Goal: Task Accomplishment & Management: Manage account settings

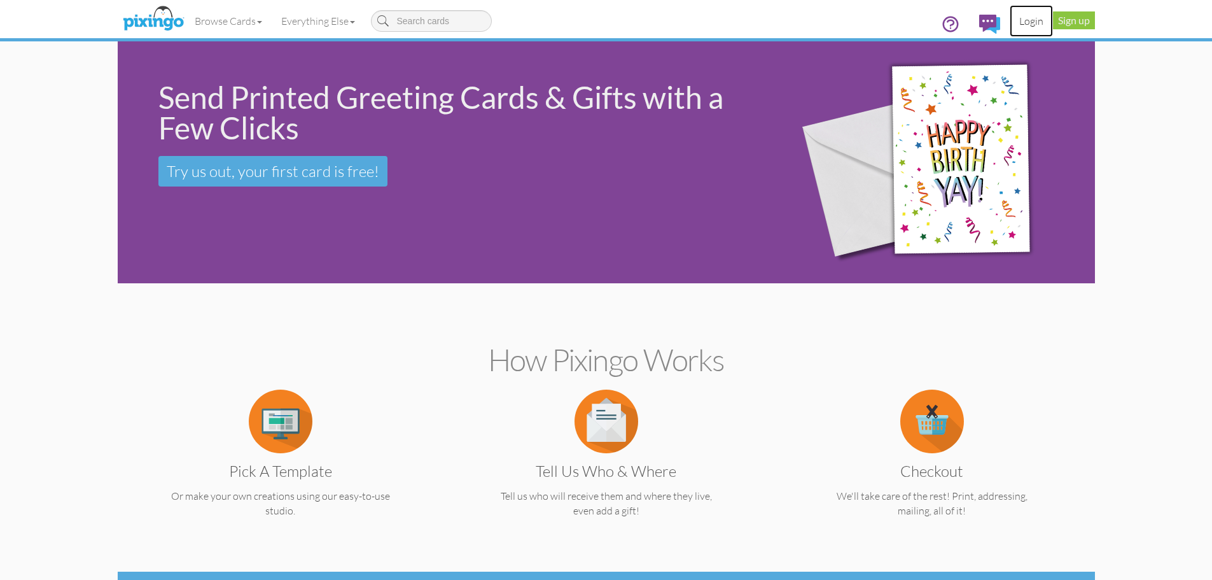
click at [1027, 23] on link "Login" at bounding box center [1031, 21] width 43 height 32
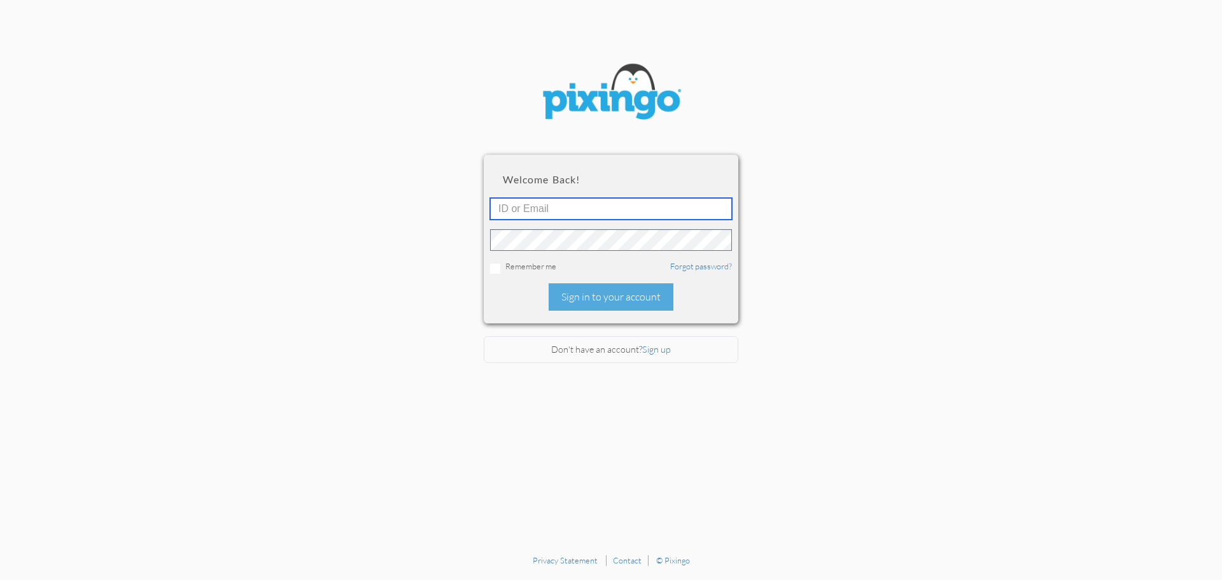
type input "[EMAIL_ADDRESS][DOMAIN_NAME]"
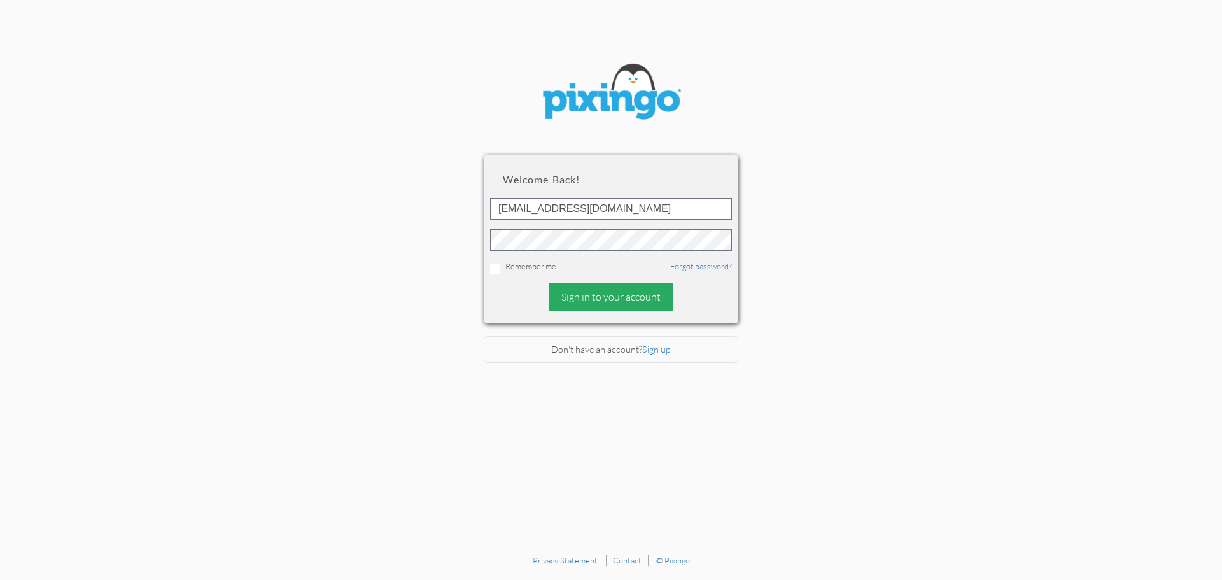
click at [620, 300] on div "Sign in to your account" at bounding box center [610, 296] width 125 height 27
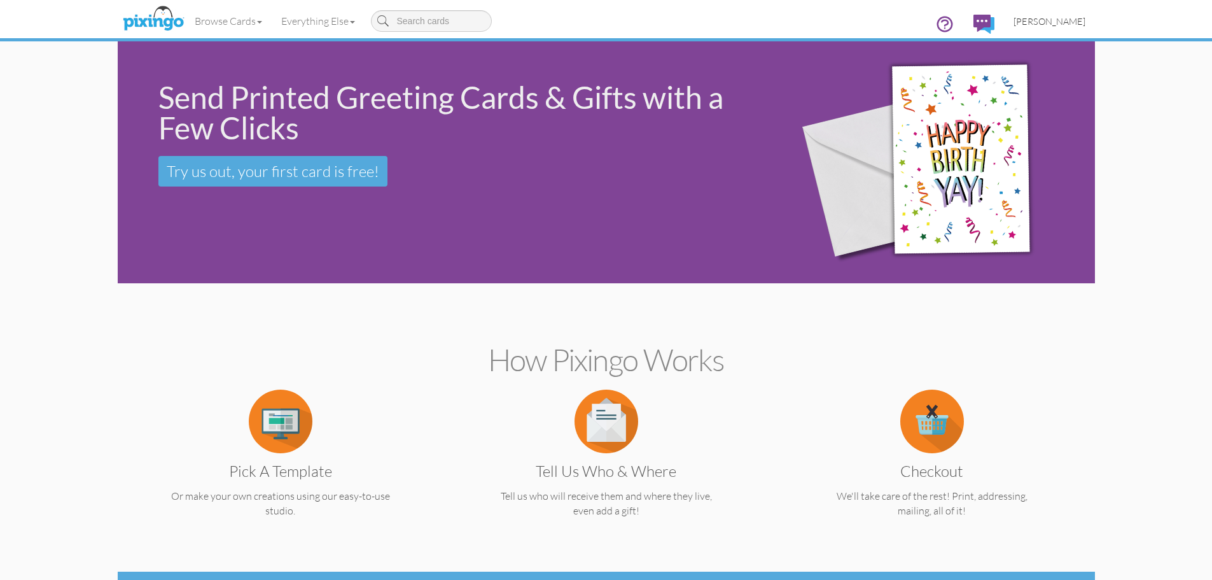
click at [1051, 24] on span "[PERSON_NAME]" at bounding box center [1049, 21] width 72 height 11
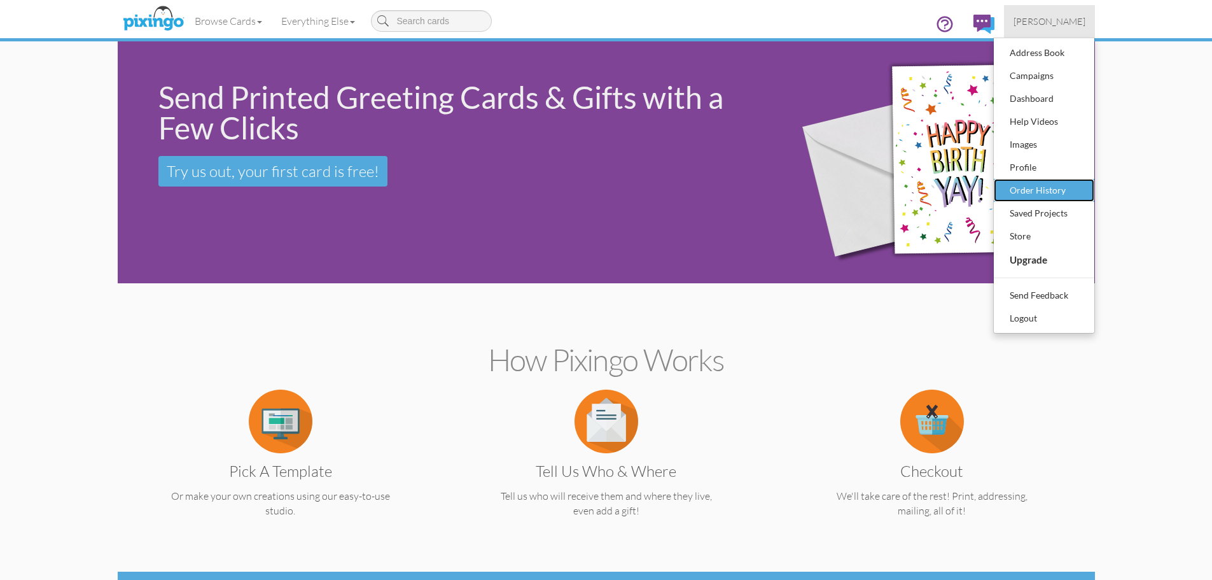
click at [1025, 189] on div "Order History" at bounding box center [1043, 190] width 75 height 19
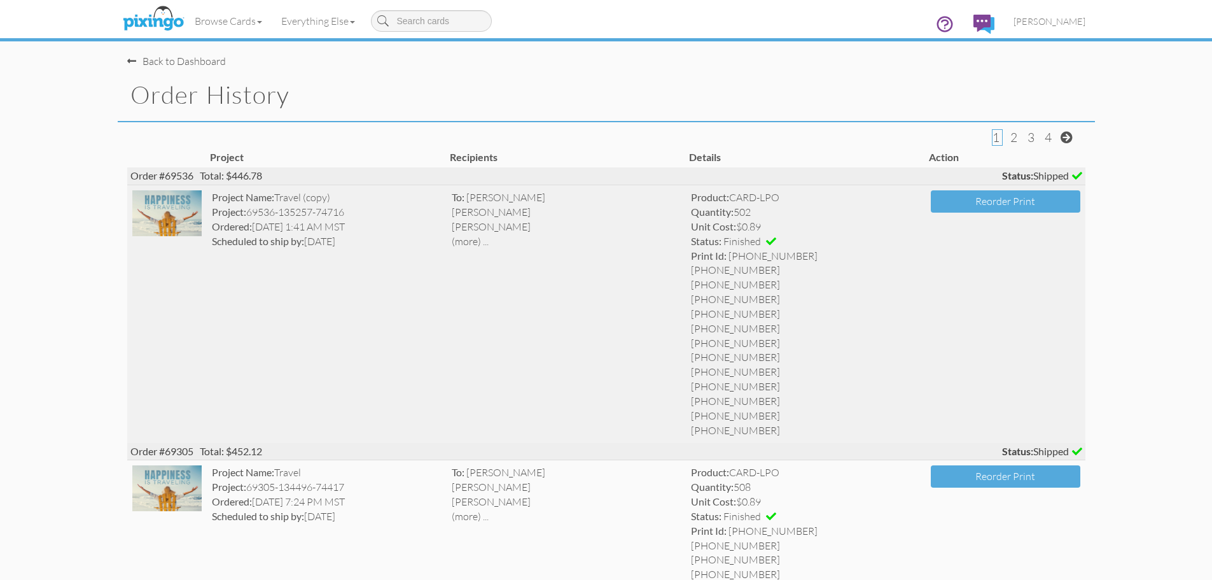
click at [171, 225] on img at bounding box center [167, 213] width 70 height 46
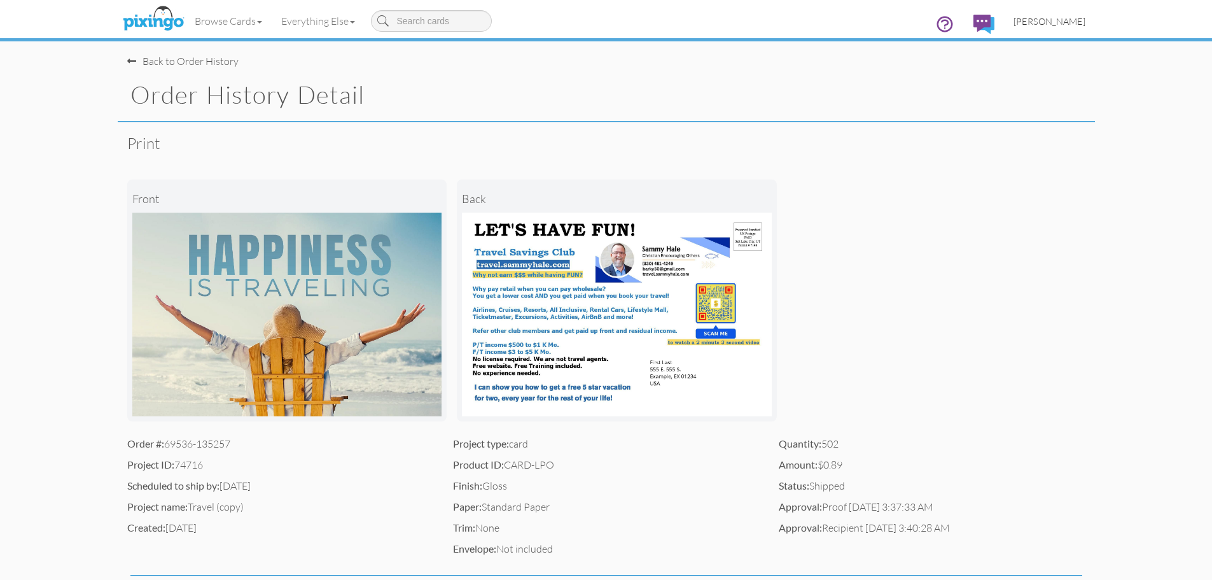
click at [1059, 24] on span "[PERSON_NAME]" at bounding box center [1049, 21] width 72 height 11
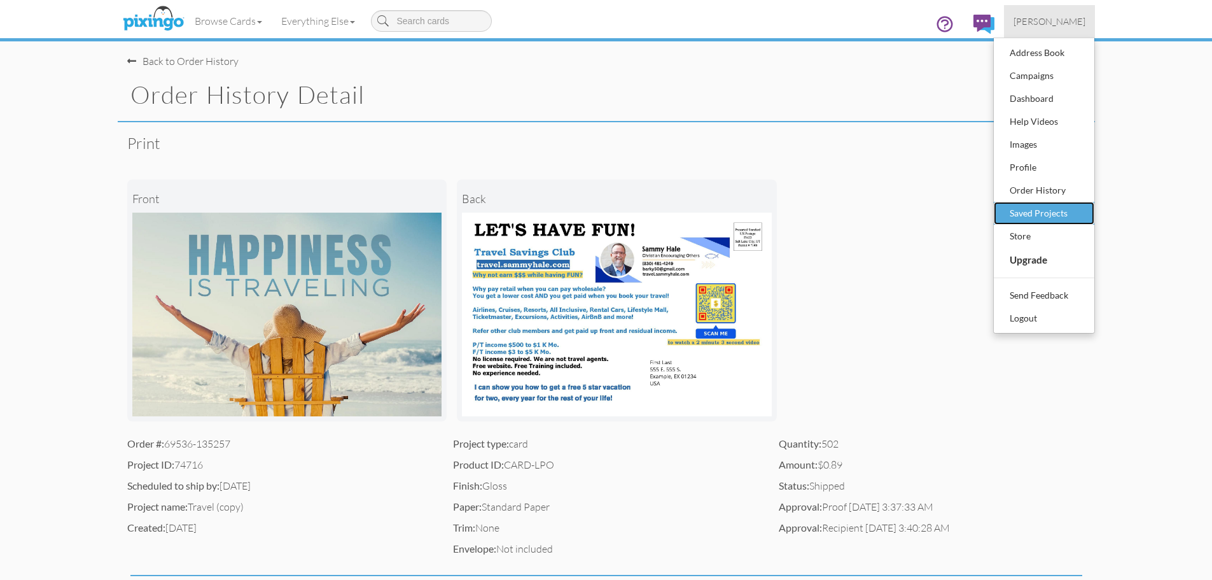
click at [1034, 213] on div "Saved Projects" at bounding box center [1043, 213] width 75 height 19
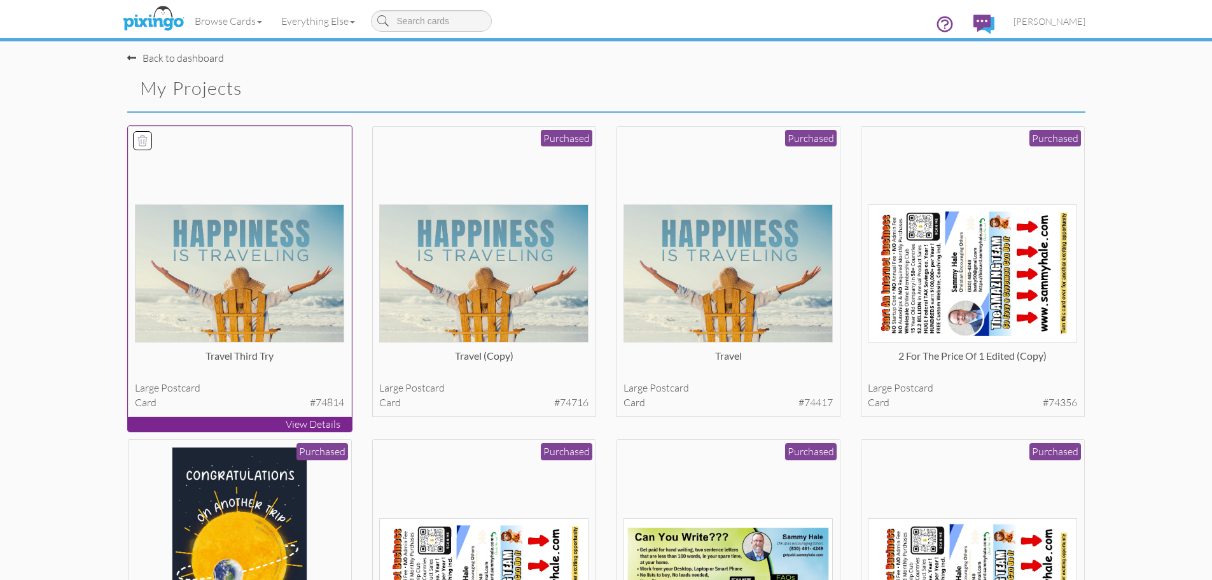
click at [237, 260] on img at bounding box center [239, 273] width 209 height 138
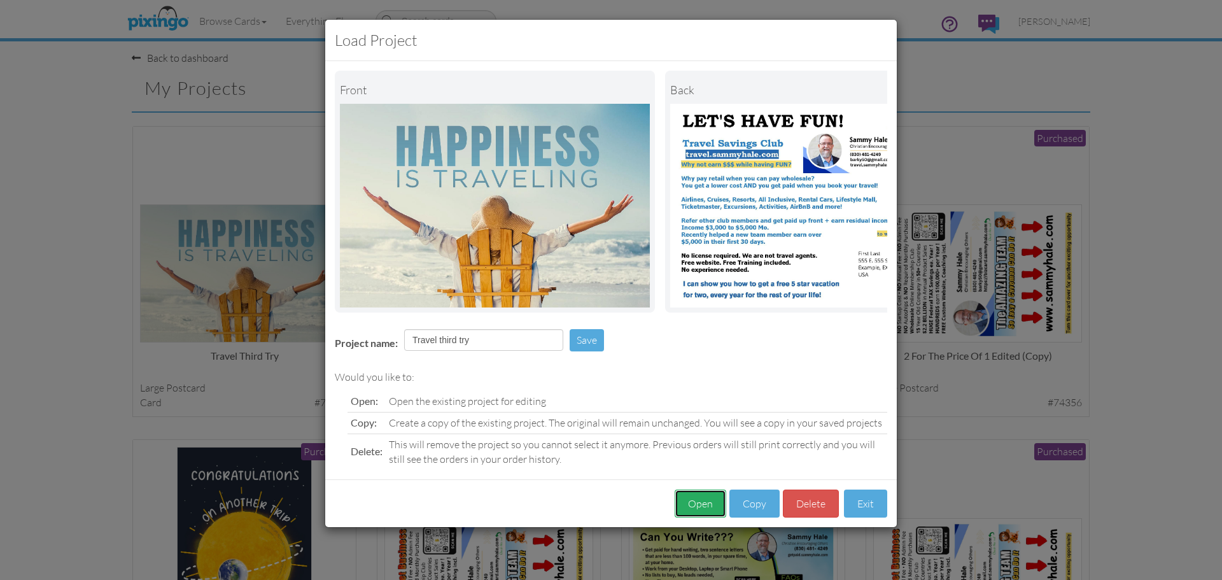
click at [687, 509] on button "Open" at bounding box center [700, 503] width 52 height 29
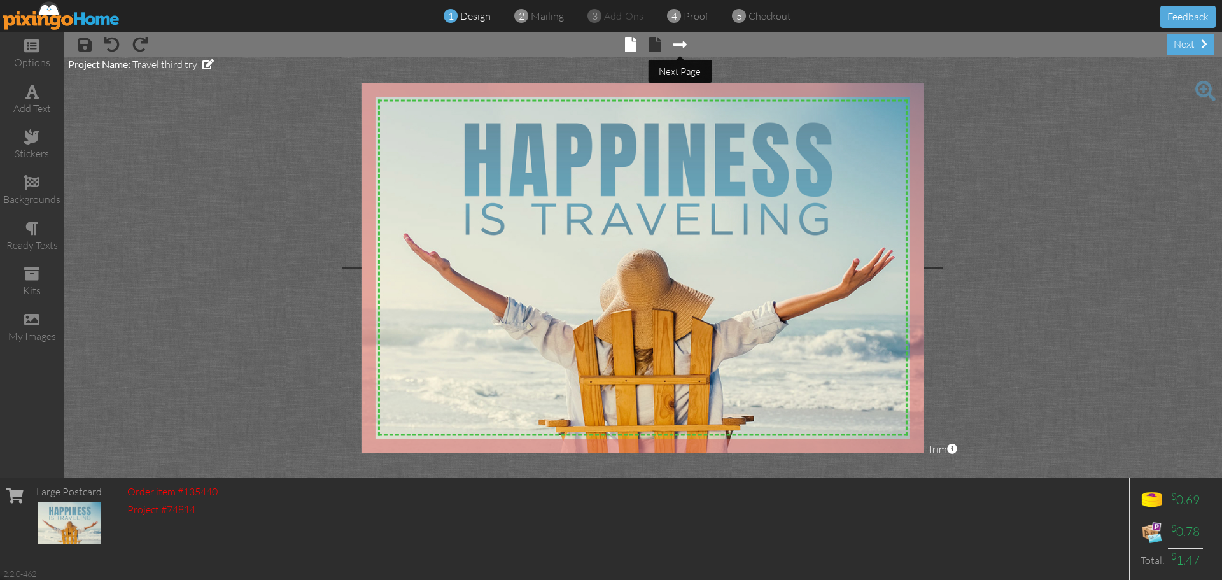
click at [680, 46] on span at bounding box center [679, 44] width 13 height 15
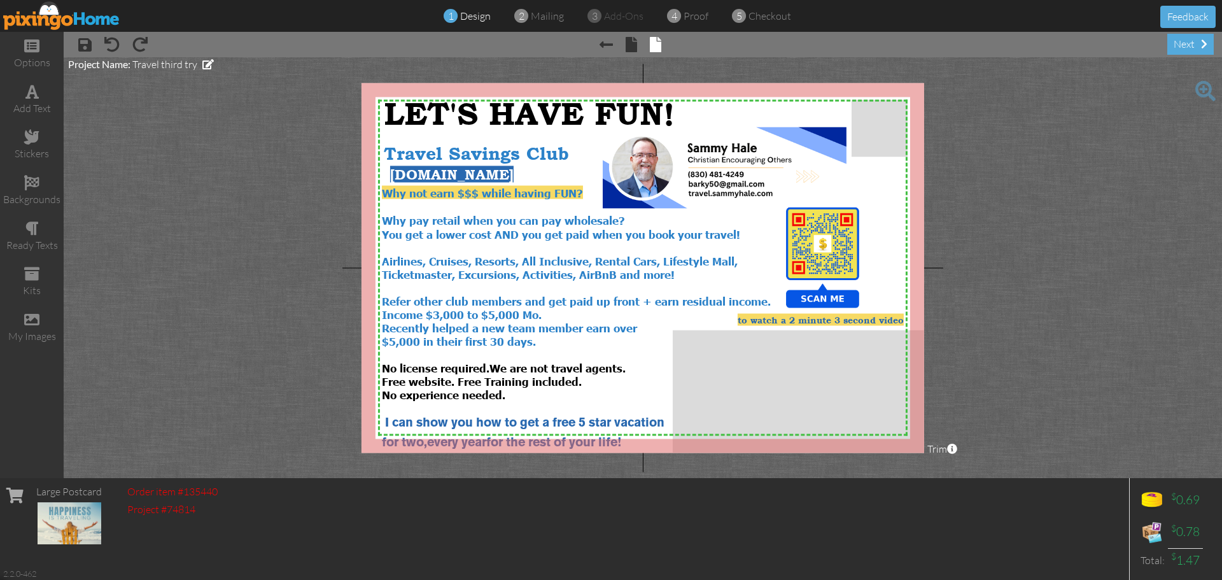
click at [52, 21] on img at bounding box center [61, 15] width 117 height 29
